Goal: Information Seeking & Learning: Check status

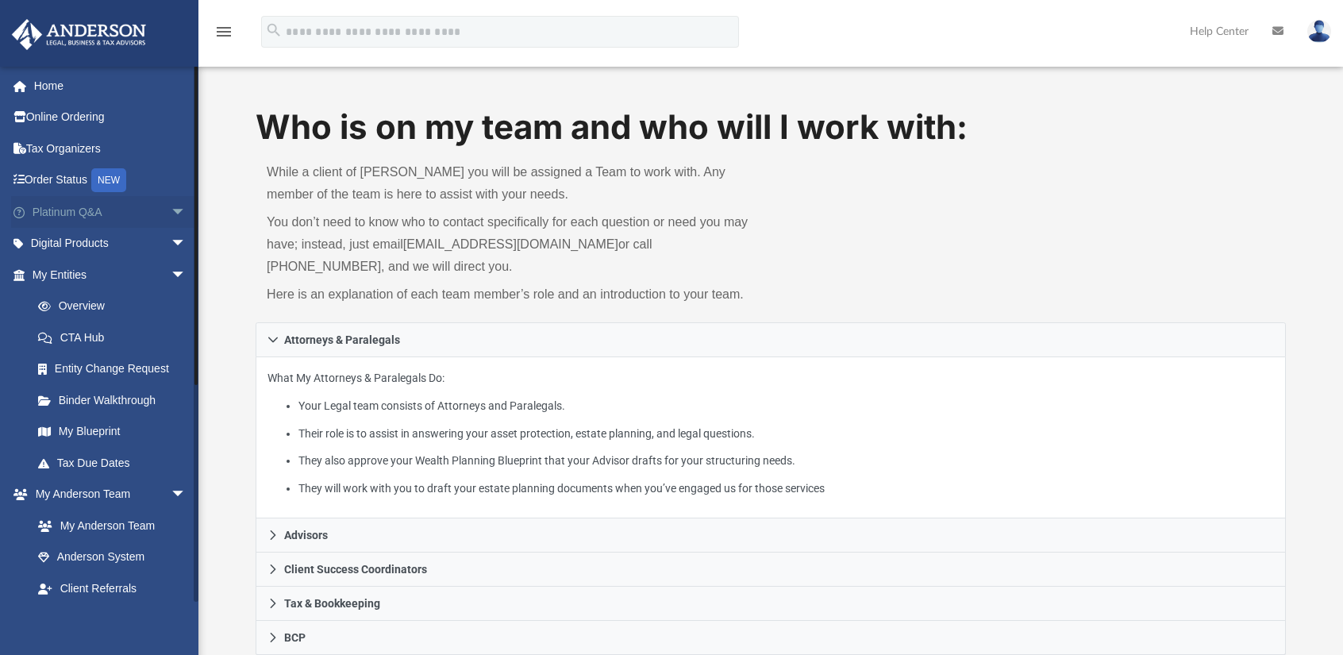
click at [171, 210] on span "arrow_drop_down" at bounding box center [187, 212] width 32 height 33
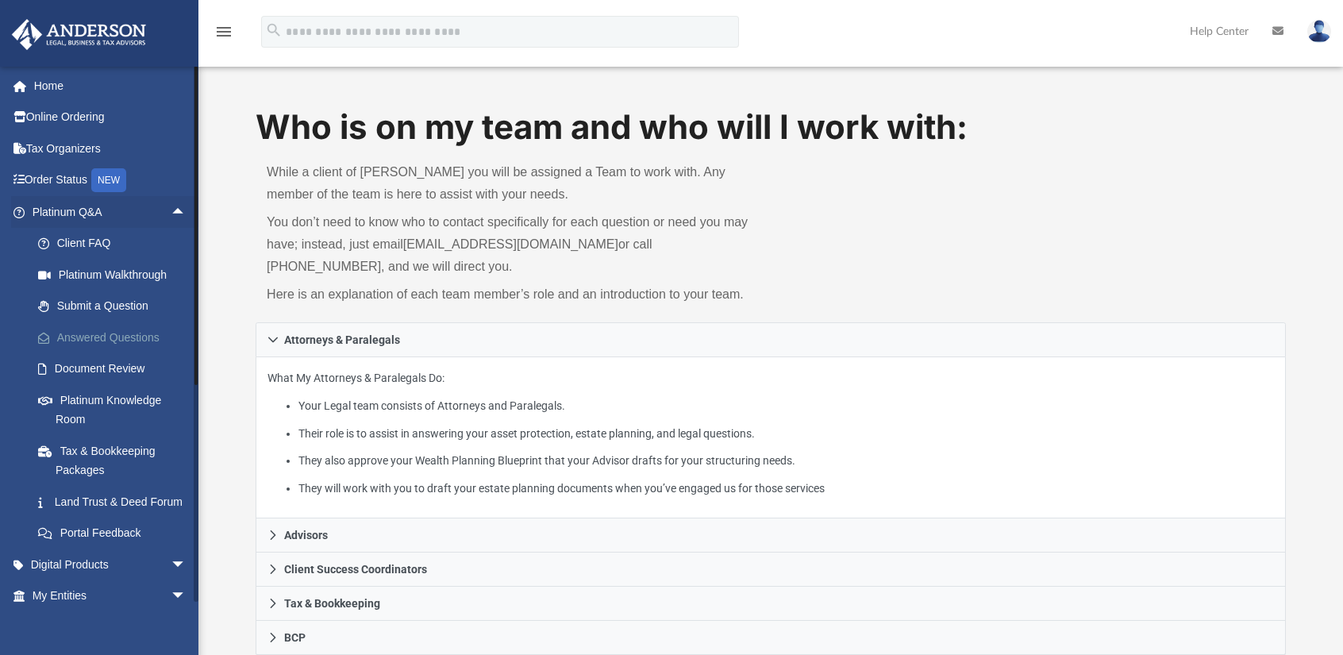
click at [114, 326] on link "Answered Questions" at bounding box center [116, 338] width 188 height 32
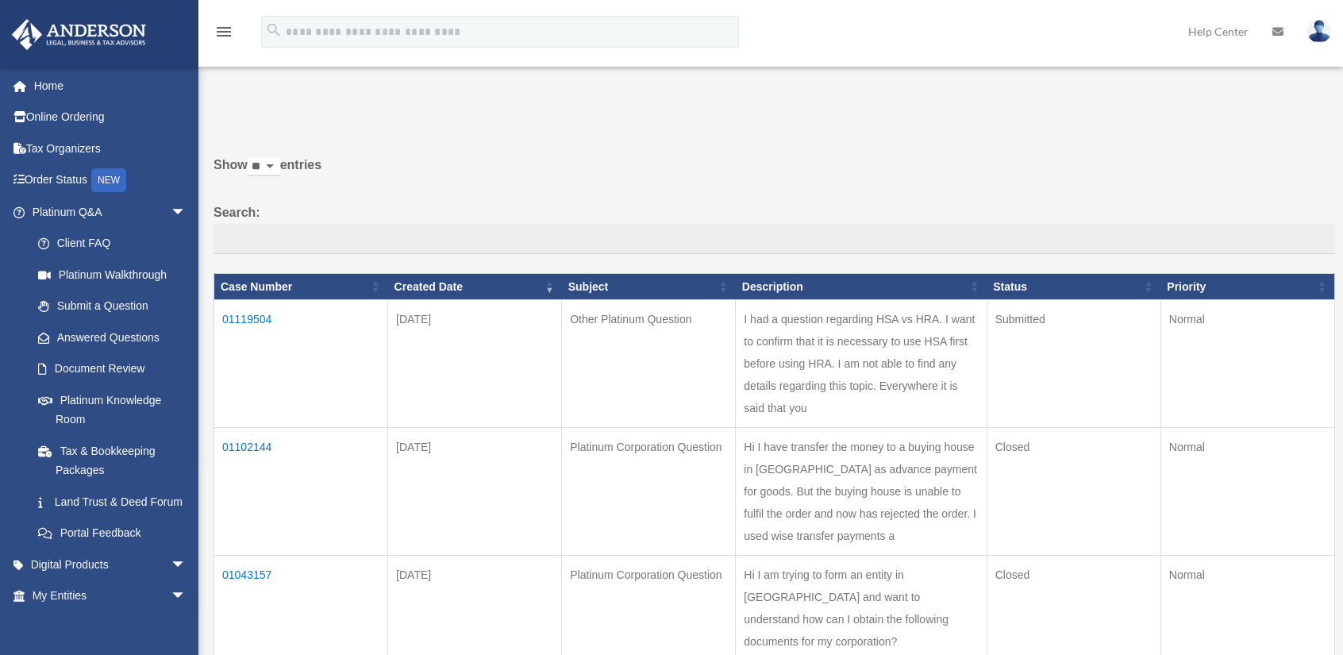
click at [237, 312] on td "01119504" at bounding box center [301, 364] width 174 height 128
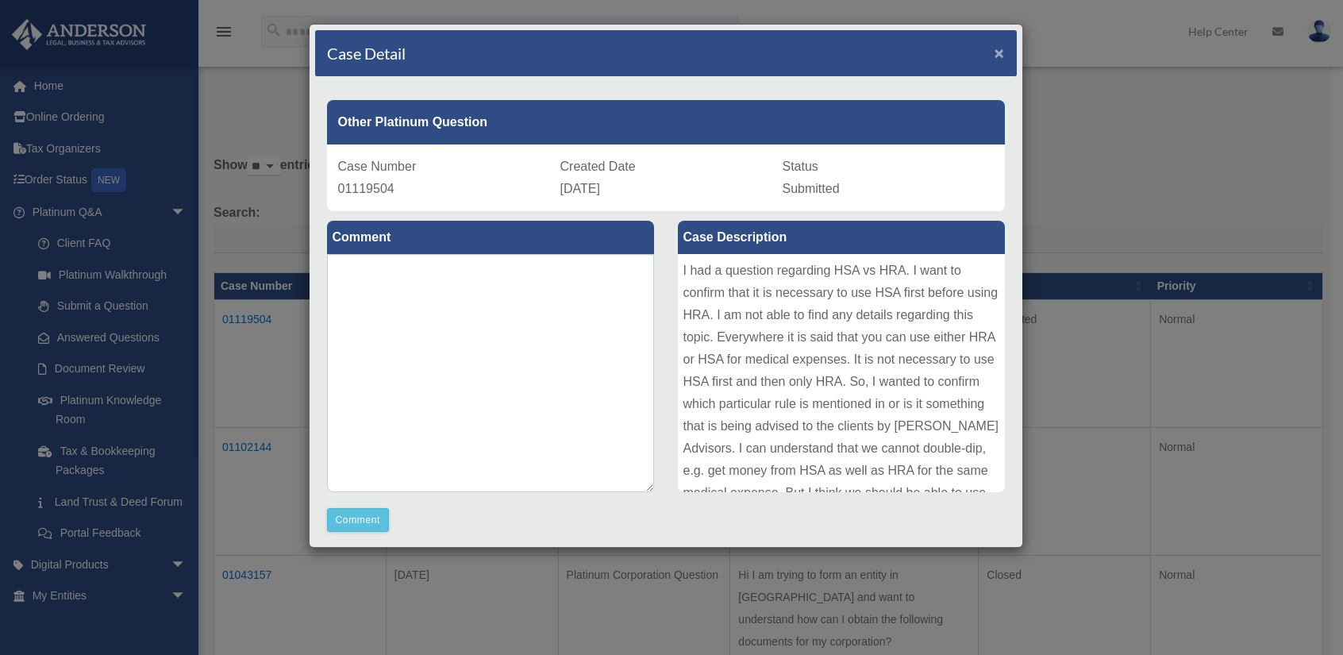
click at [995, 45] on span "×" at bounding box center [1000, 53] width 10 height 18
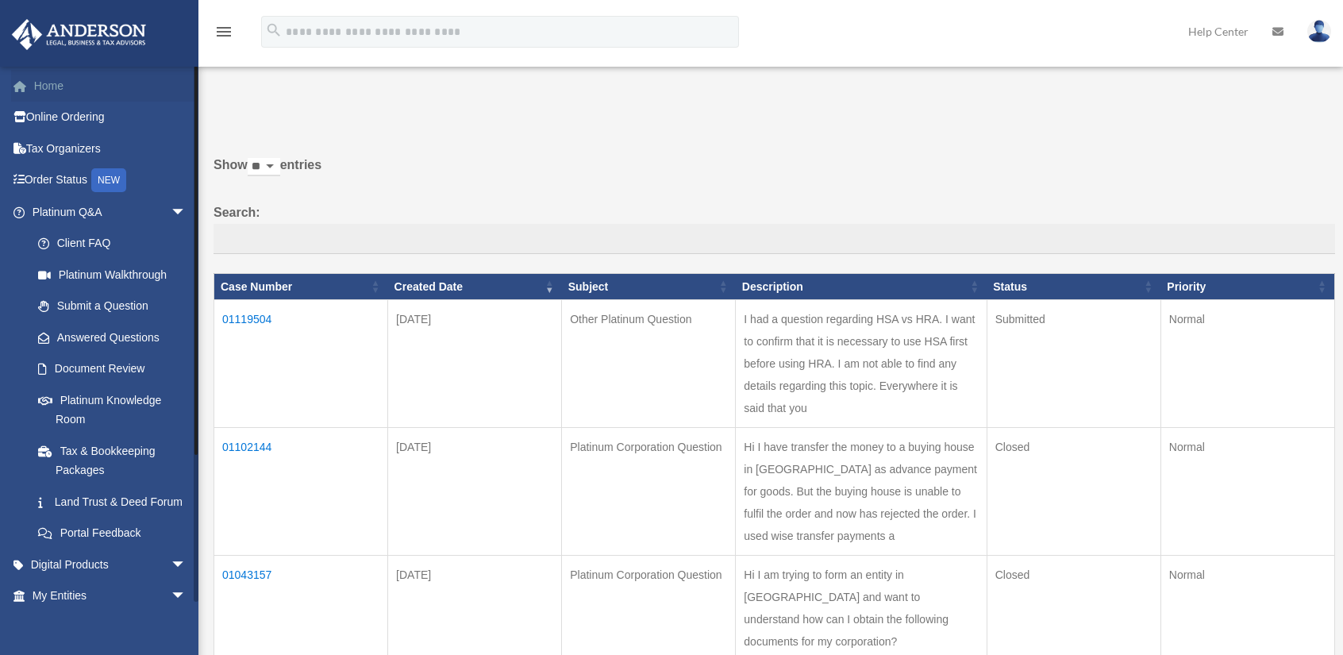
click at [62, 87] on link "Home" at bounding box center [110, 86] width 199 height 32
